Goal: Check status: Check status

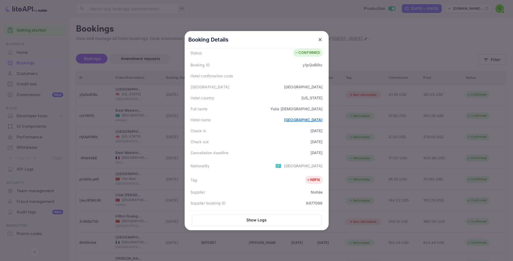
scroll to position [29, 0]
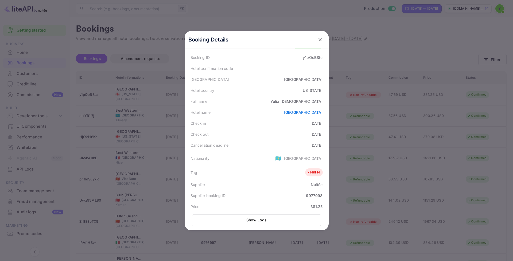
click at [316, 157] on div "[GEOGRAPHIC_DATA]" at bounding box center [303, 158] width 39 height 6
click at [281, 157] on span "🇰🇿" at bounding box center [278, 158] width 6 height 10
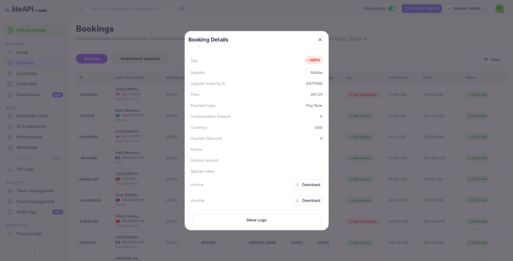
scroll to position [141, 0]
click at [311, 186] on div "Download" at bounding box center [311, 185] width 18 height 6
drag, startPoint x: 259, startPoint y: 114, endPoint x: 277, endPoint y: 146, distance: 36.7
click at [277, 146] on div "Status CONFIRMED Booking ID y1pQoBStc Hotel confirmation code Hotel city [GEOGR…" at bounding box center [257, 67] width 138 height 281
click at [278, 147] on div "Addon" at bounding box center [257, 149] width 138 height 11
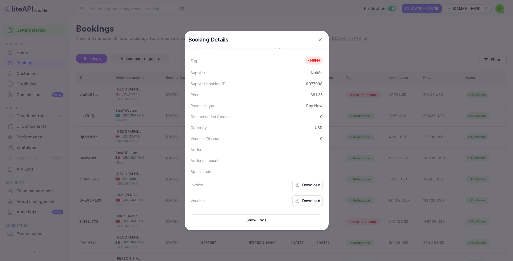
click at [262, 217] on button "Show Logs" at bounding box center [256, 219] width 129 height 11
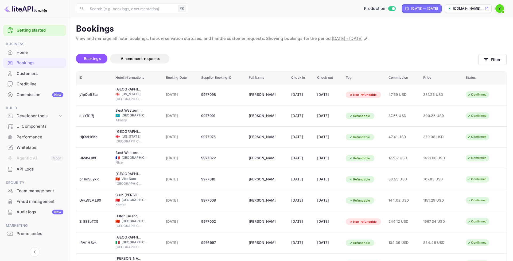
click at [319, 87] on div at bounding box center [256, 130] width 513 height 261
click at [496, 60] on button "Filter" at bounding box center [492, 59] width 28 height 11
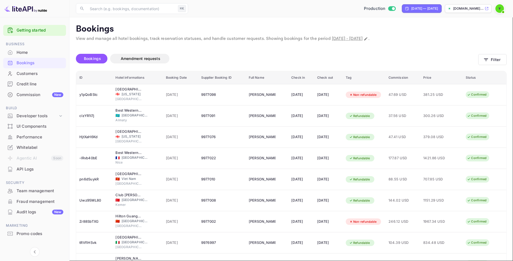
paste input "9923187"
type input "9923187"
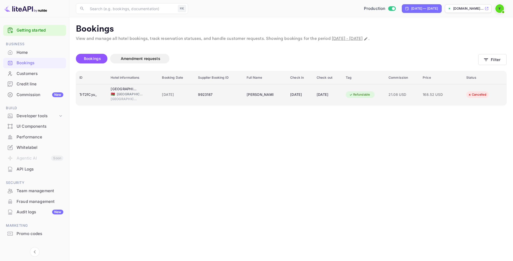
click at [91, 96] on div "TrT2fCyu_" at bounding box center [91, 94] width 25 height 9
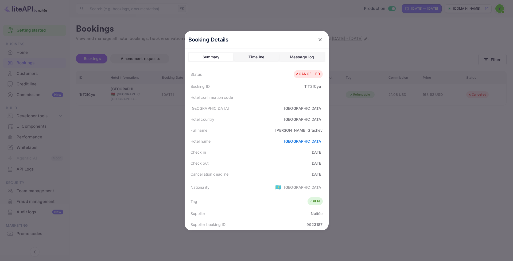
click at [310, 87] on div "TrT2fCyu_" at bounding box center [313, 86] width 18 height 6
copy div "TrT2fCyu_"
